Goal: Information Seeking & Learning: Find specific fact

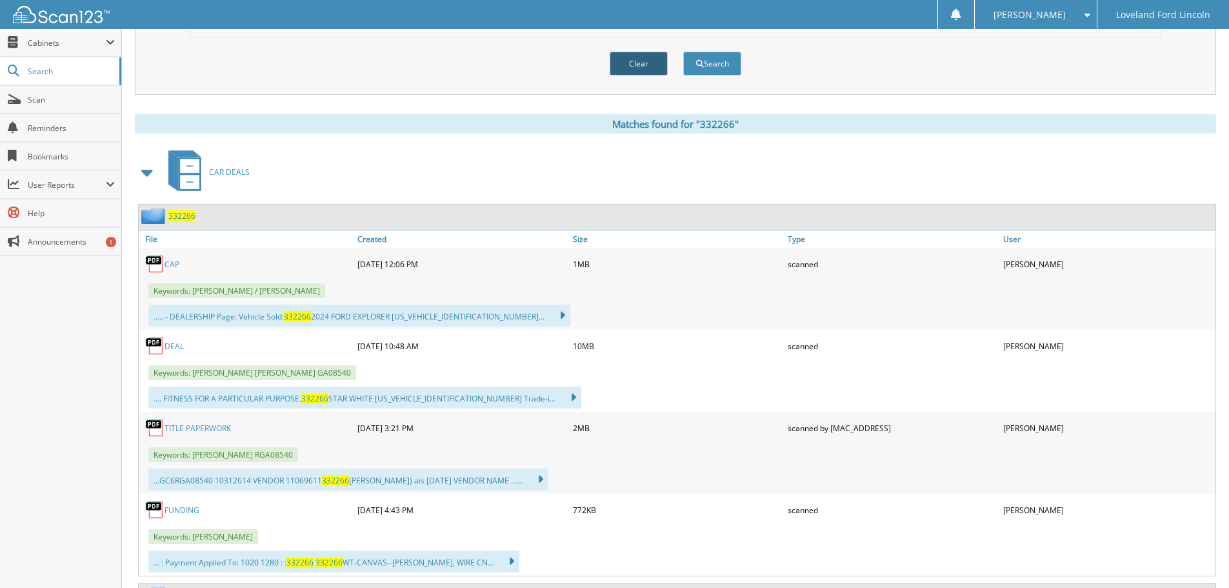
click at [631, 69] on button "Clear" at bounding box center [639, 64] width 58 height 24
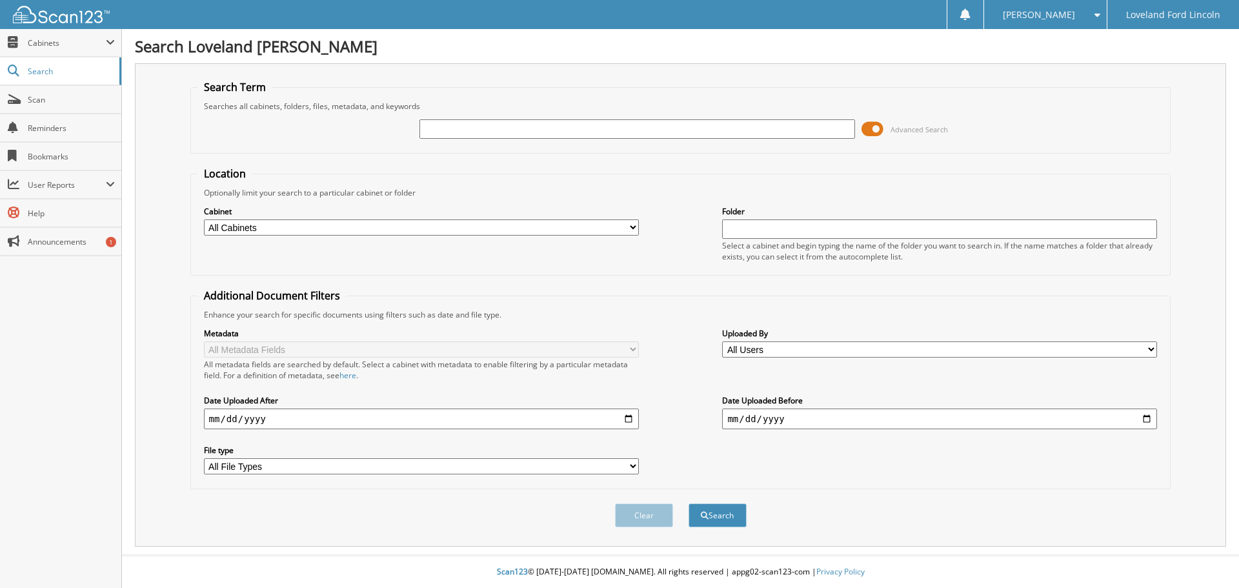
click at [602, 127] on input "text" at bounding box center [636, 128] width 435 height 19
type input "334307"
click at [689, 503] on button "Search" at bounding box center [718, 515] width 58 height 24
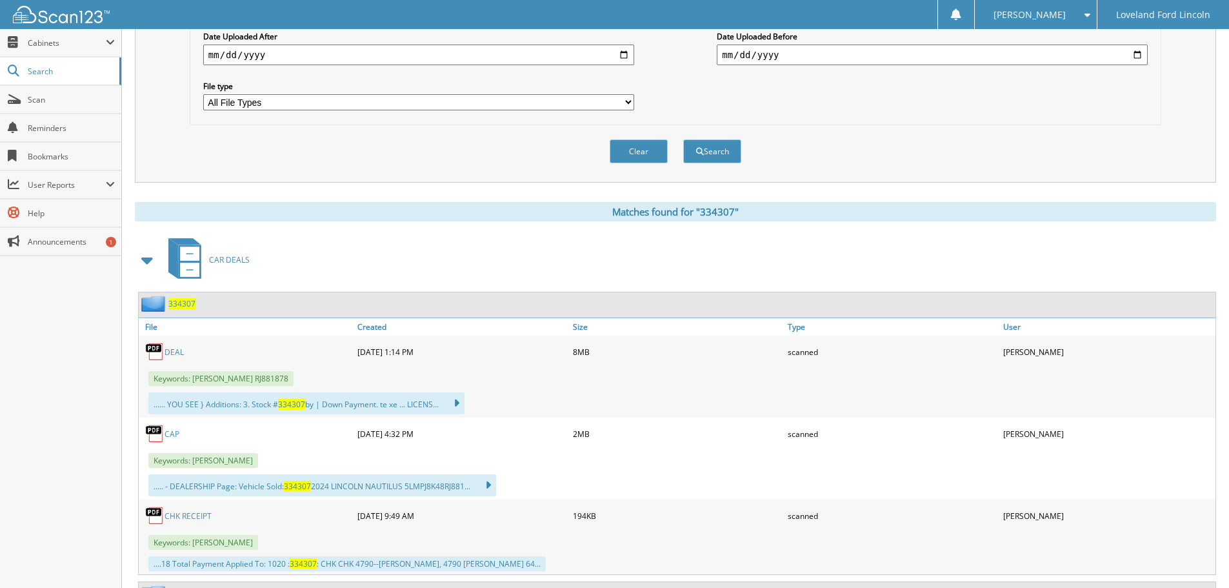
scroll to position [387, 0]
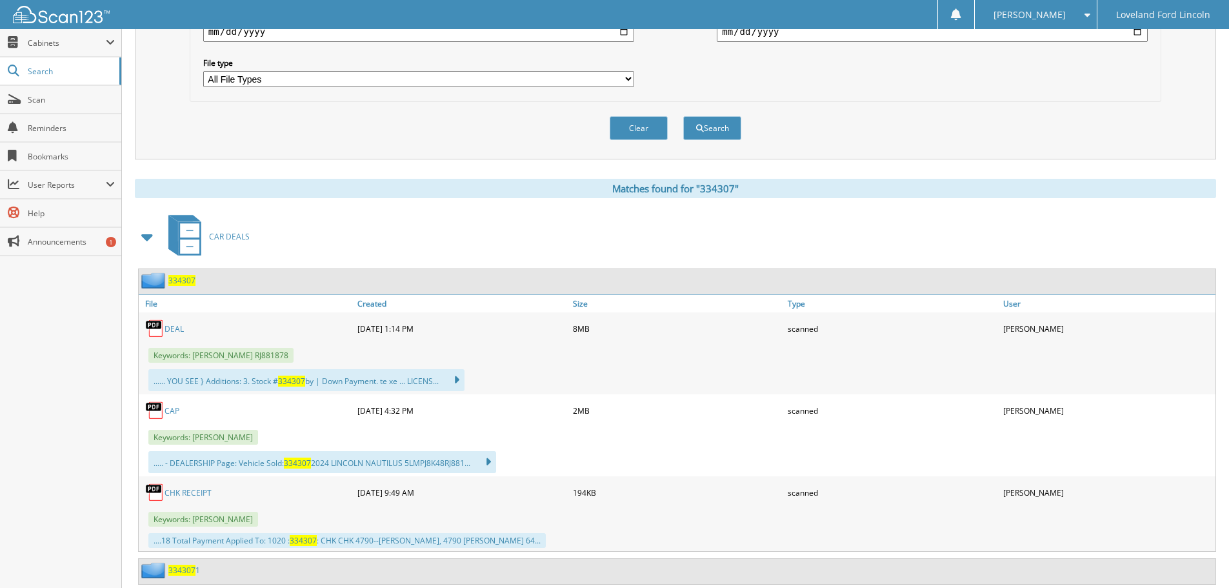
click at [177, 332] on link "DEAL" at bounding box center [174, 328] width 19 height 11
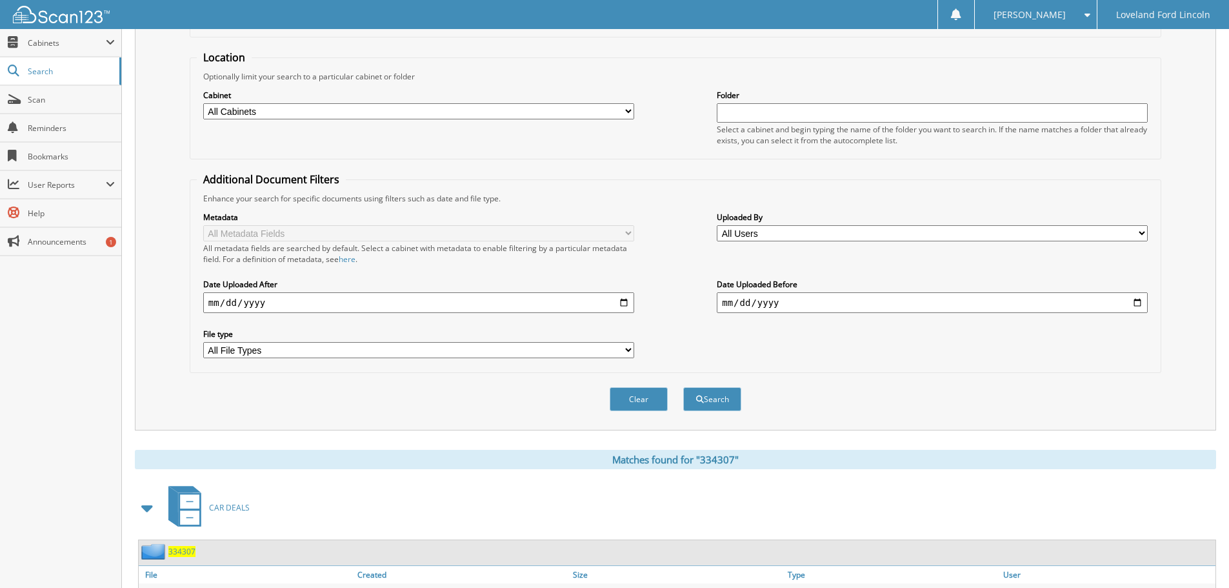
scroll to position [0, 0]
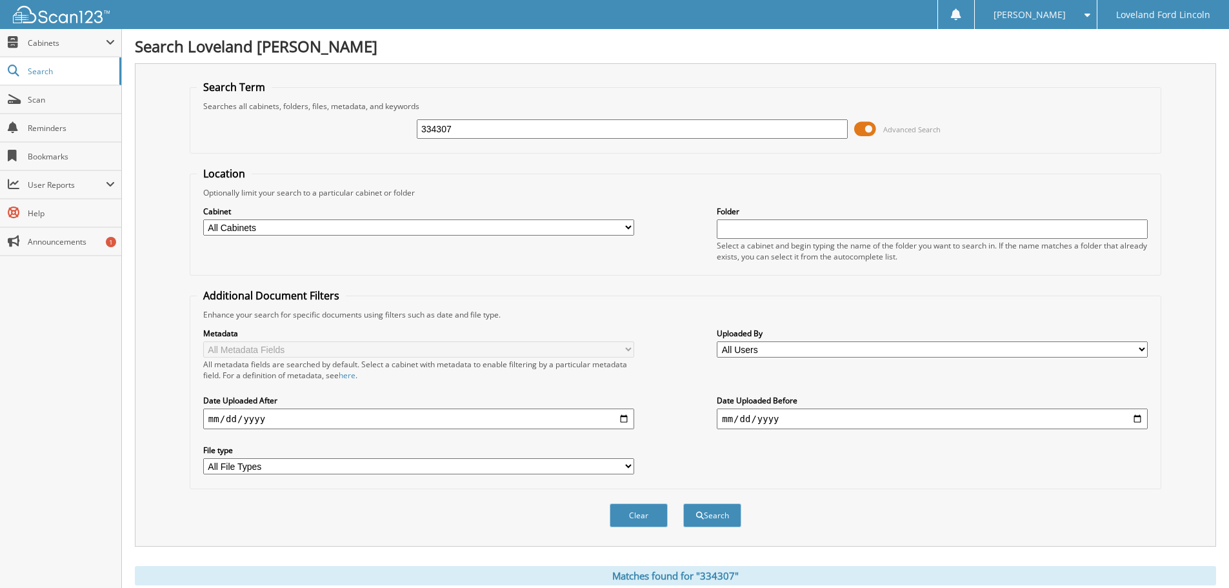
drag, startPoint x: 460, startPoint y: 129, endPoint x: 399, endPoint y: 128, distance: 61.3
click at [401, 128] on div "334307 Advanced Search" at bounding box center [676, 129] width 958 height 35
type input "336047A"
click at [683, 503] on button "Search" at bounding box center [712, 515] width 58 height 24
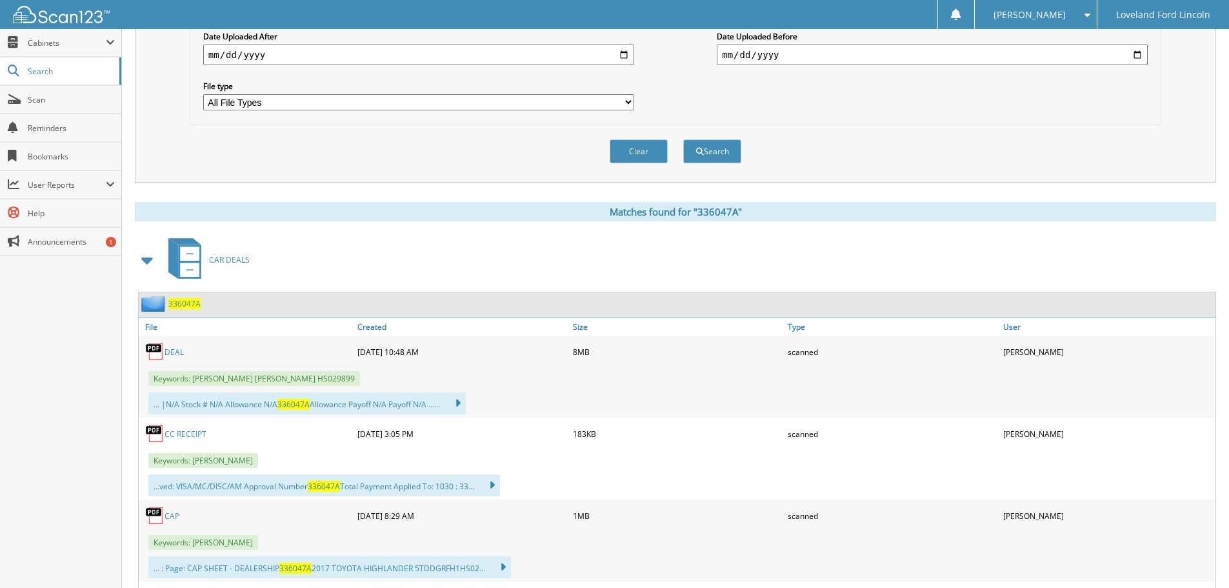
scroll to position [387, 0]
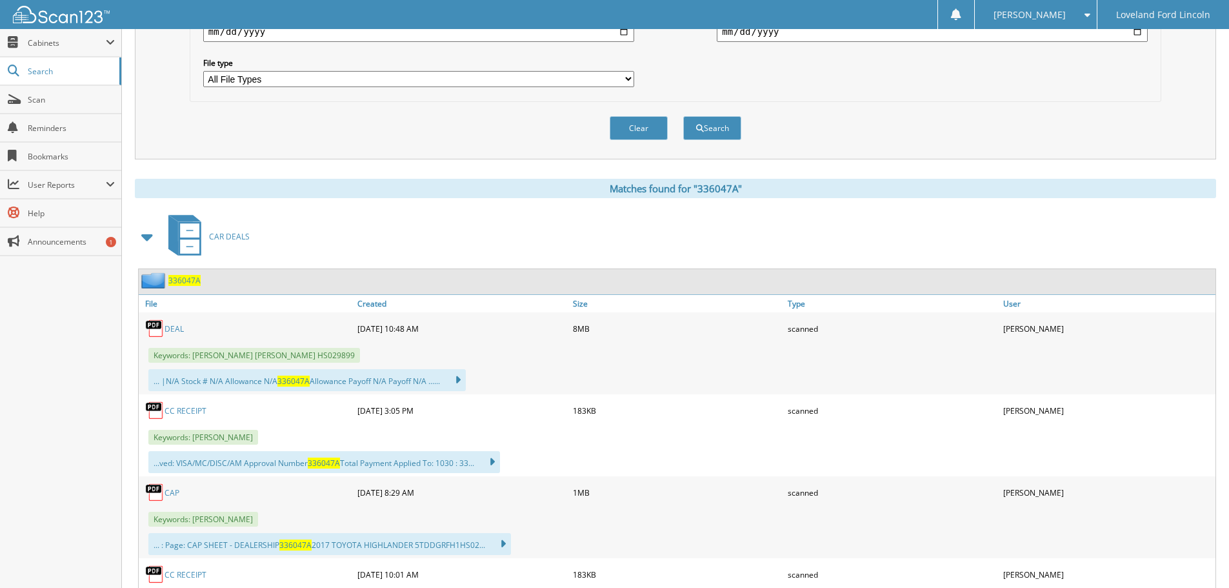
click at [172, 329] on link "DEAL" at bounding box center [174, 328] width 19 height 11
